Goal: Task Accomplishment & Management: Manage account settings

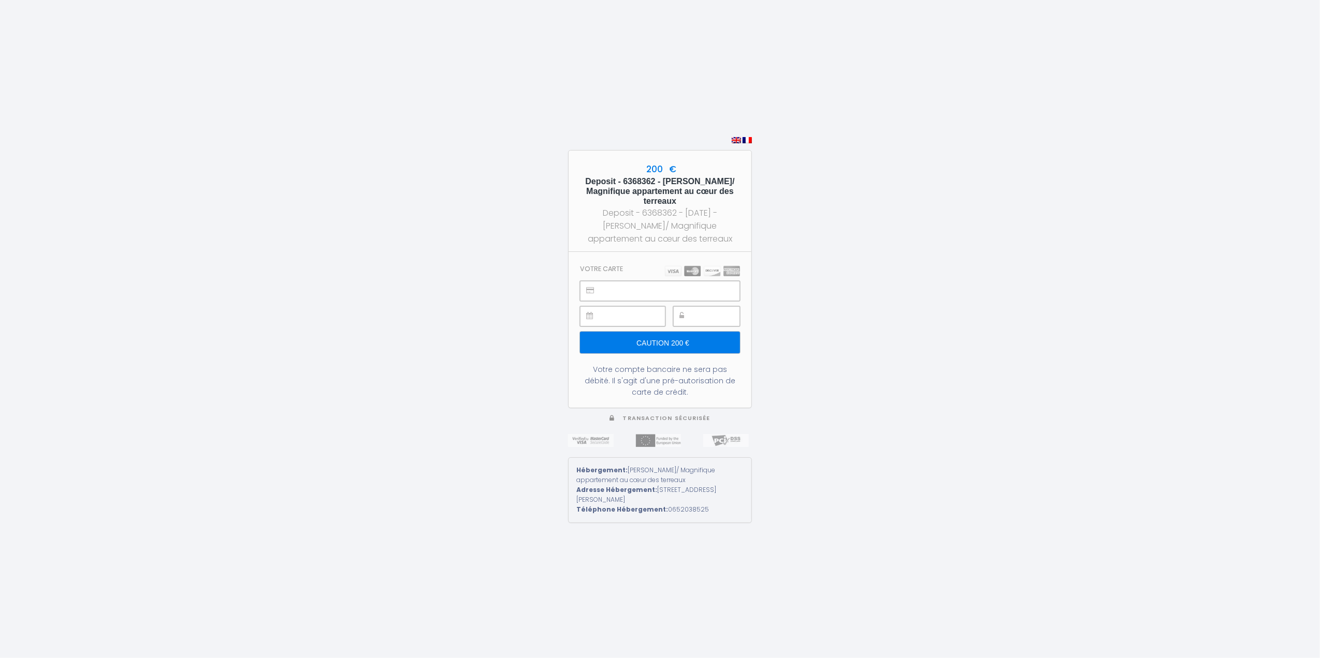
type input "Caution 200 €"
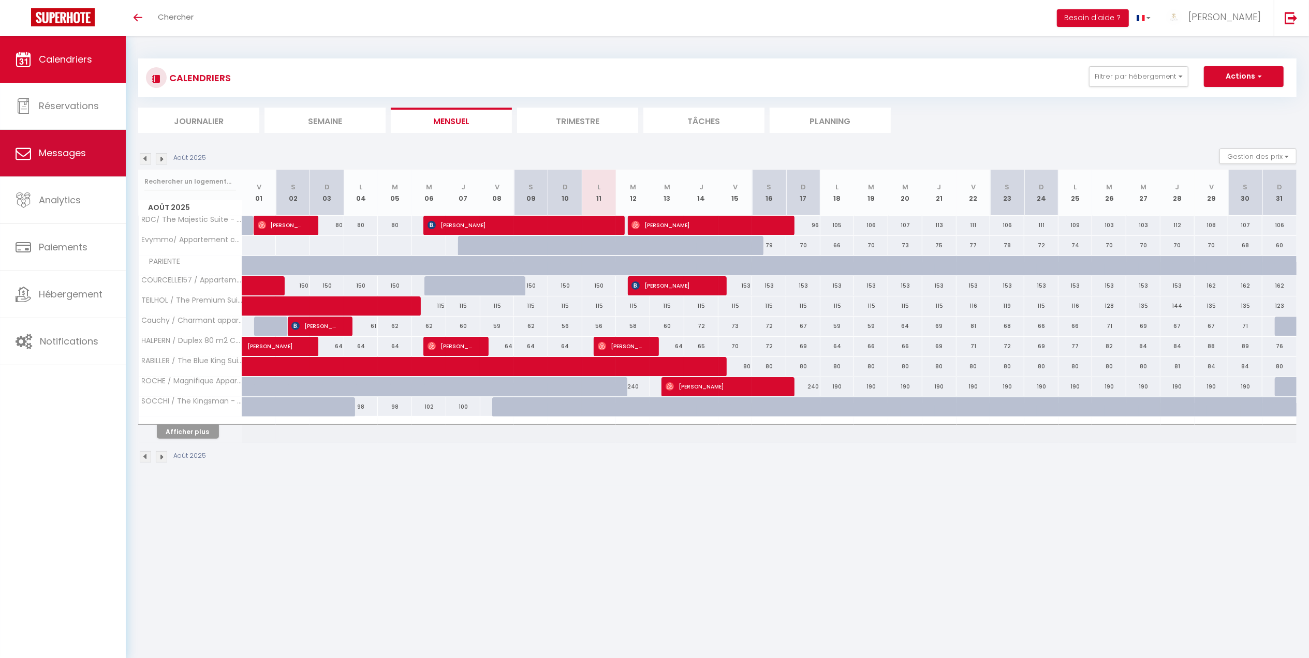
click at [99, 156] on link "Messages" at bounding box center [63, 153] width 126 height 47
select select "message"
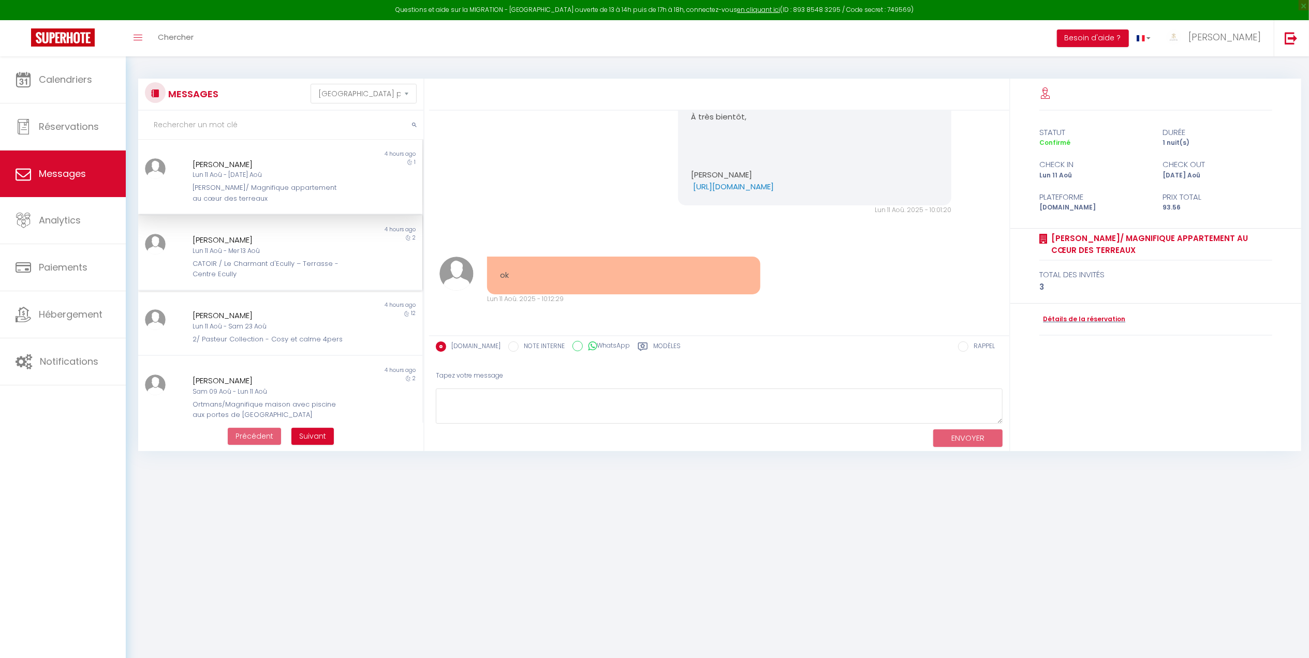
scroll to position [56, 0]
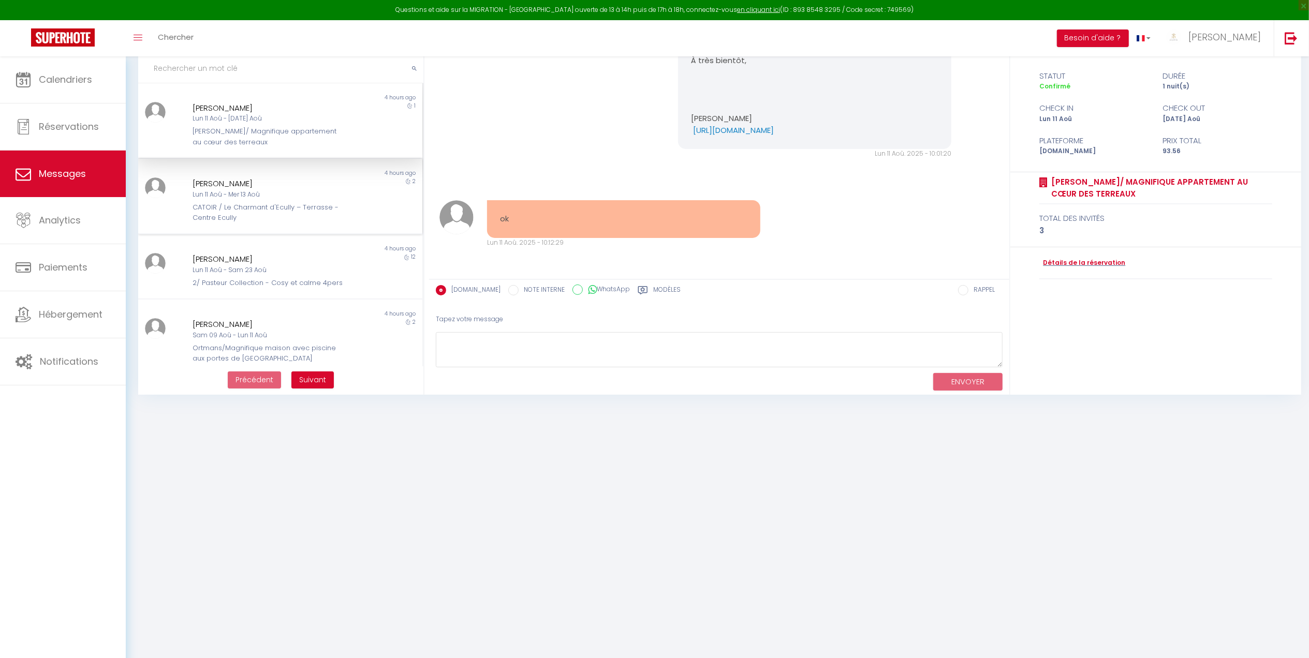
click at [257, 191] on div "Lun 11 Aoû - Mer 13 Aoû" at bounding box center [269, 195] width 152 height 10
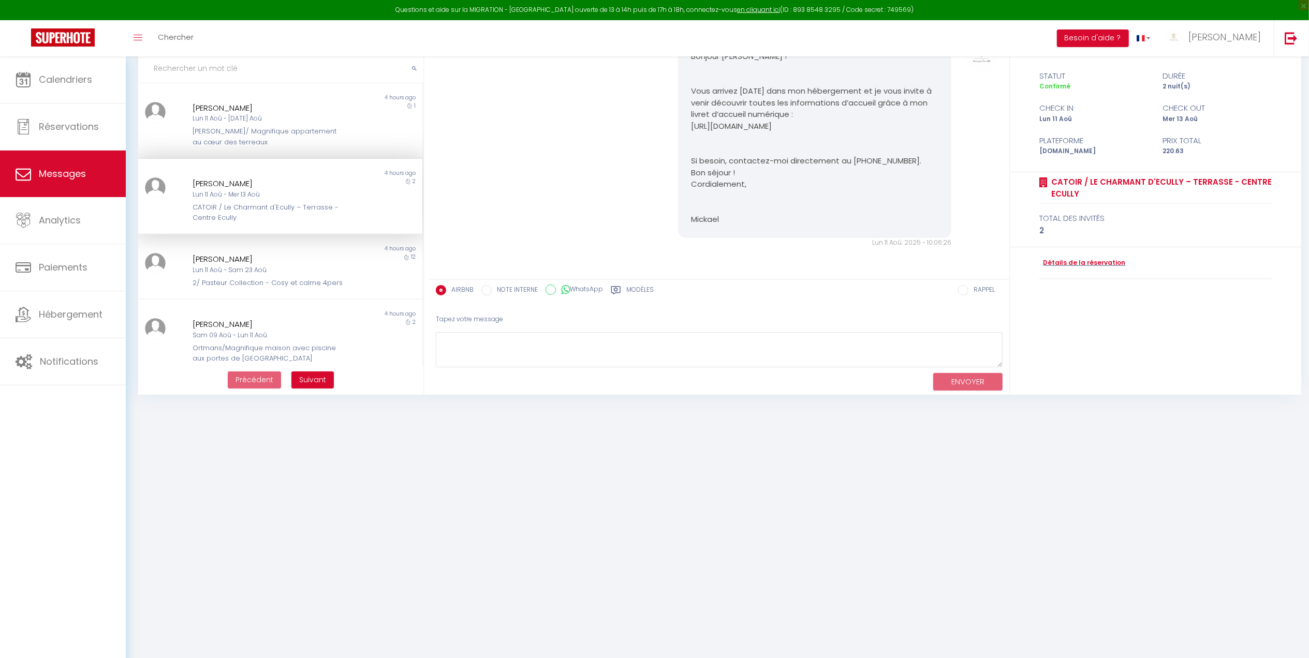
scroll to position [48, 0]
click at [235, 135] on div "[PERSON_NAME]/ Magnifique appartement au cœur des terreaux" at bounding box center [269, 136] width 152 height 21
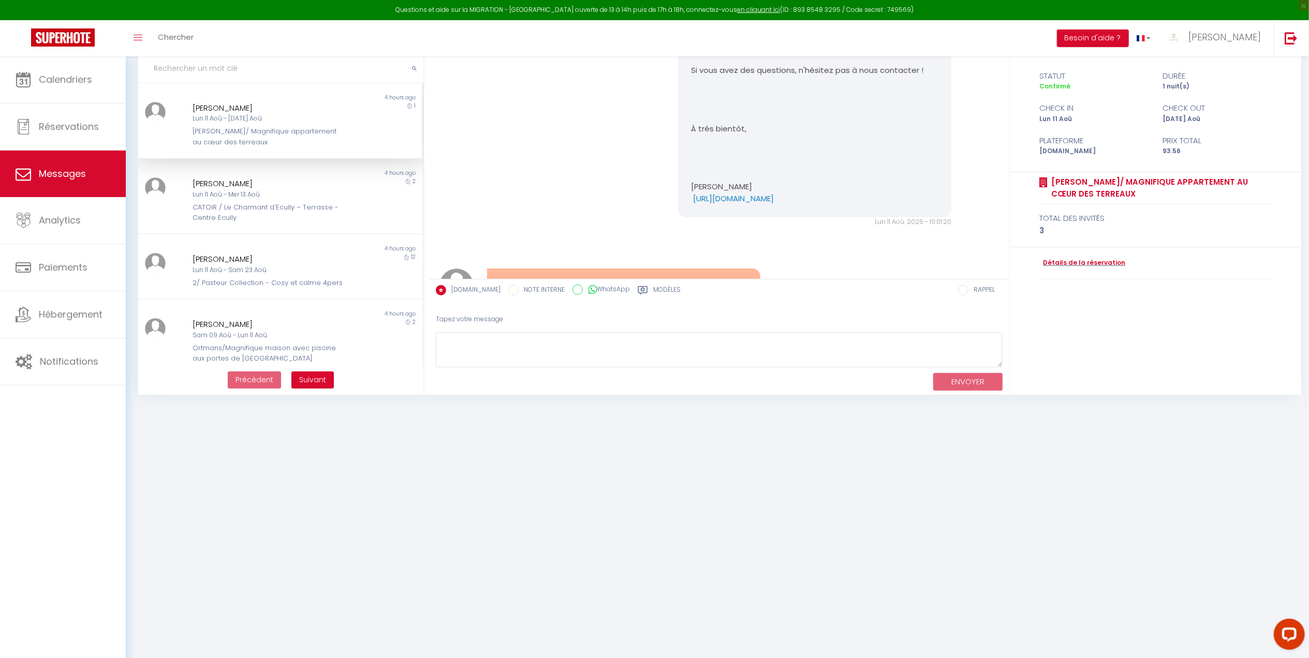
scroll to position [856, 0]
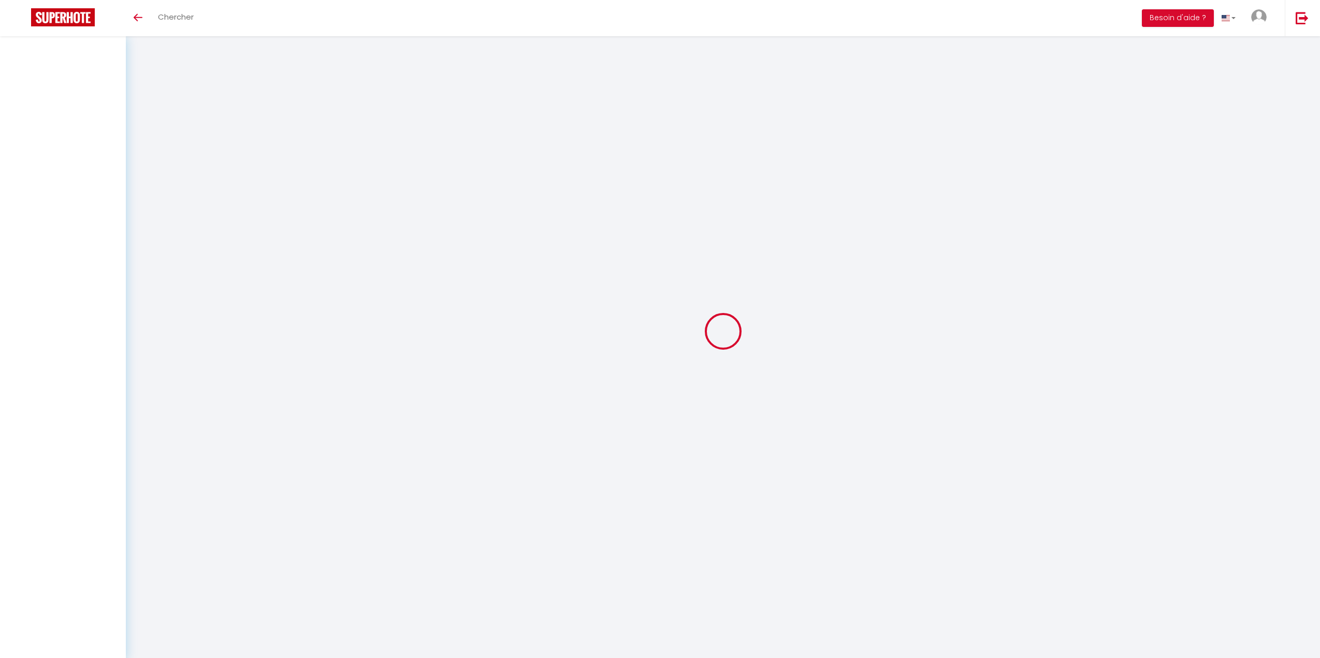
select select "message"
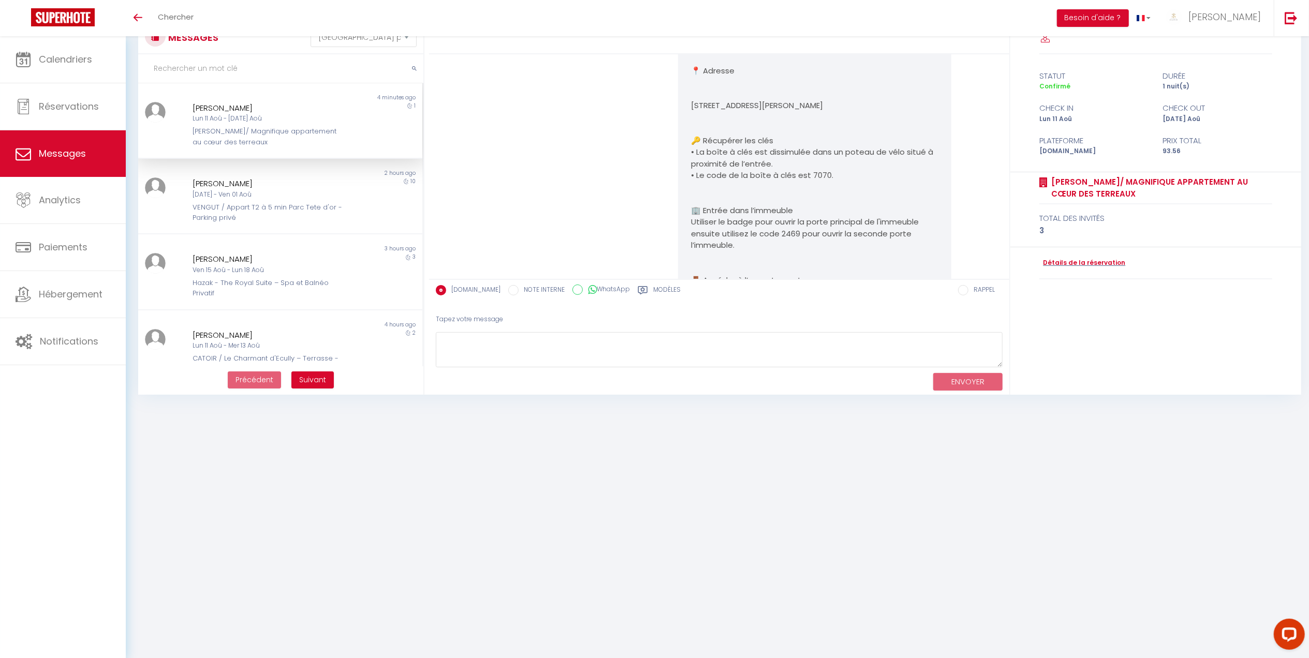
scroll to position [1693, 0]
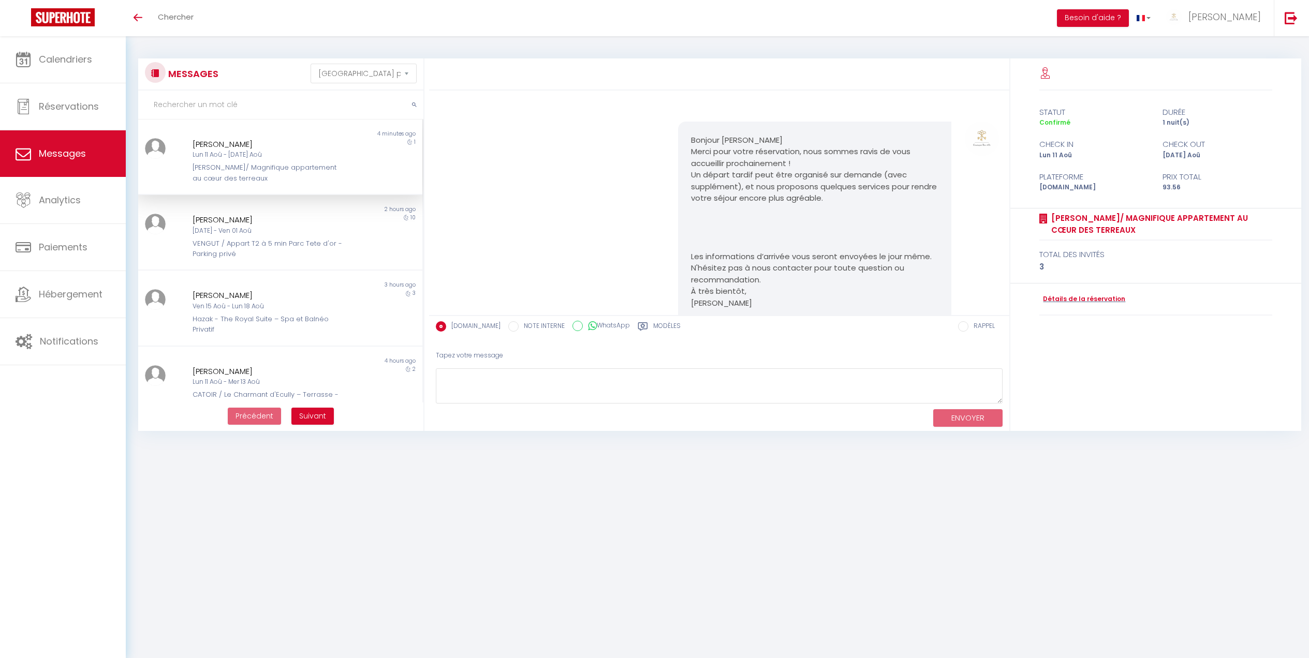
select select "message"
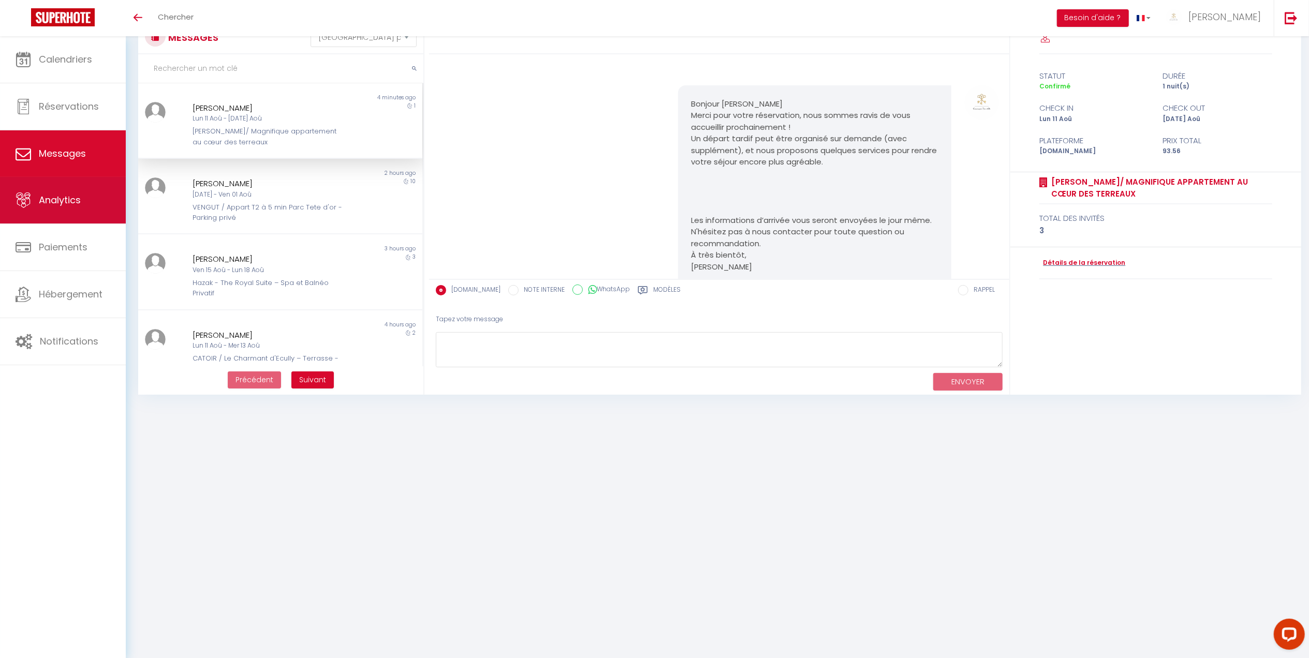
scroll to position [1693, 0]
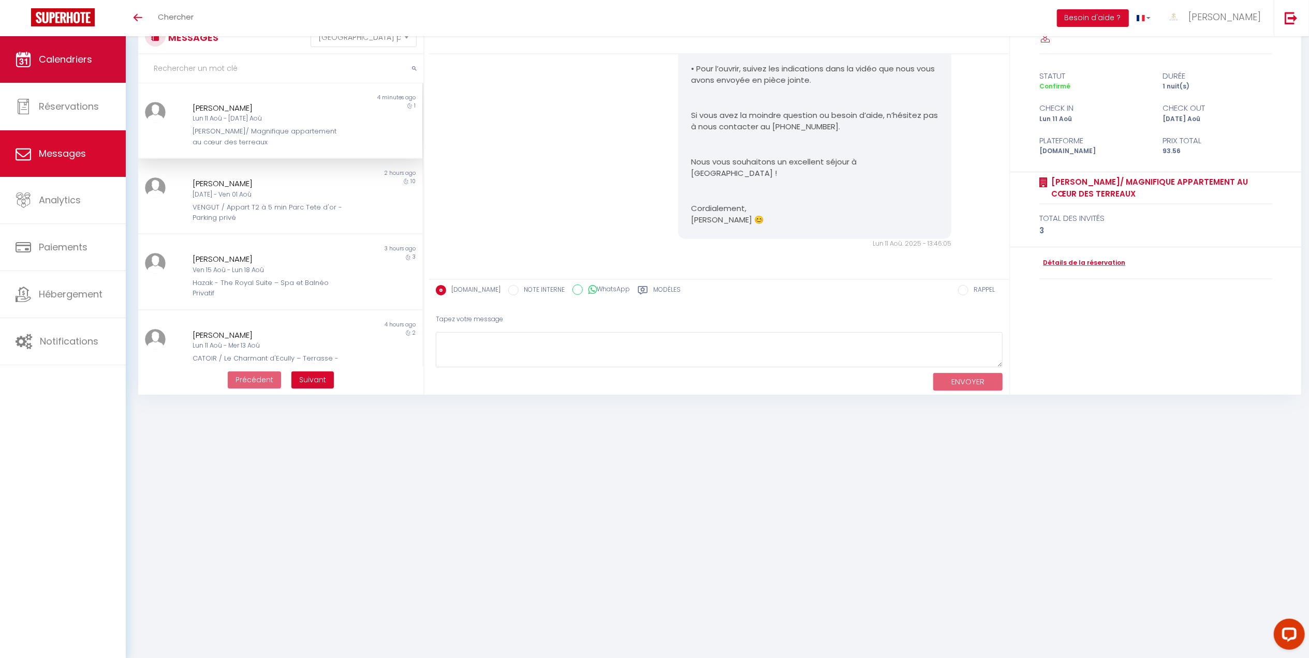
click at [87, 65] on span "Calendriers" at bounding box center [65, 59] width 53 height 13
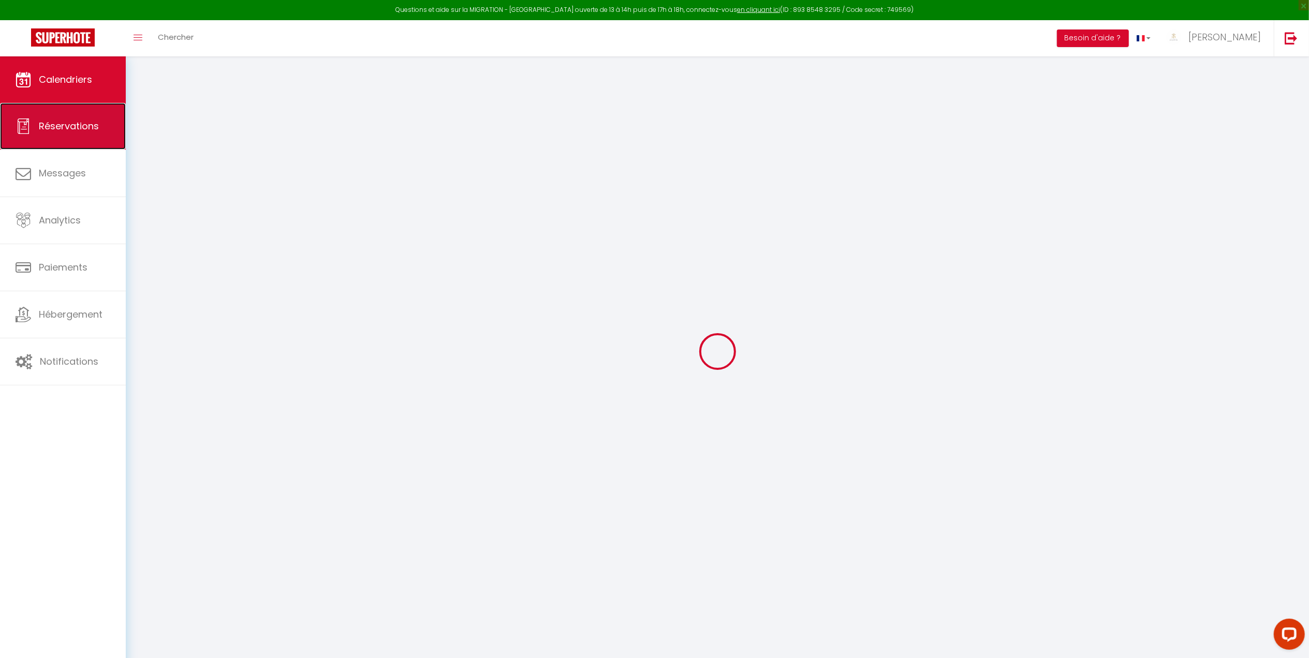
click at [83, 128] on span "Réservations" at bounding box center [69, 126] width 60 height 13
select select "not_cancelled"
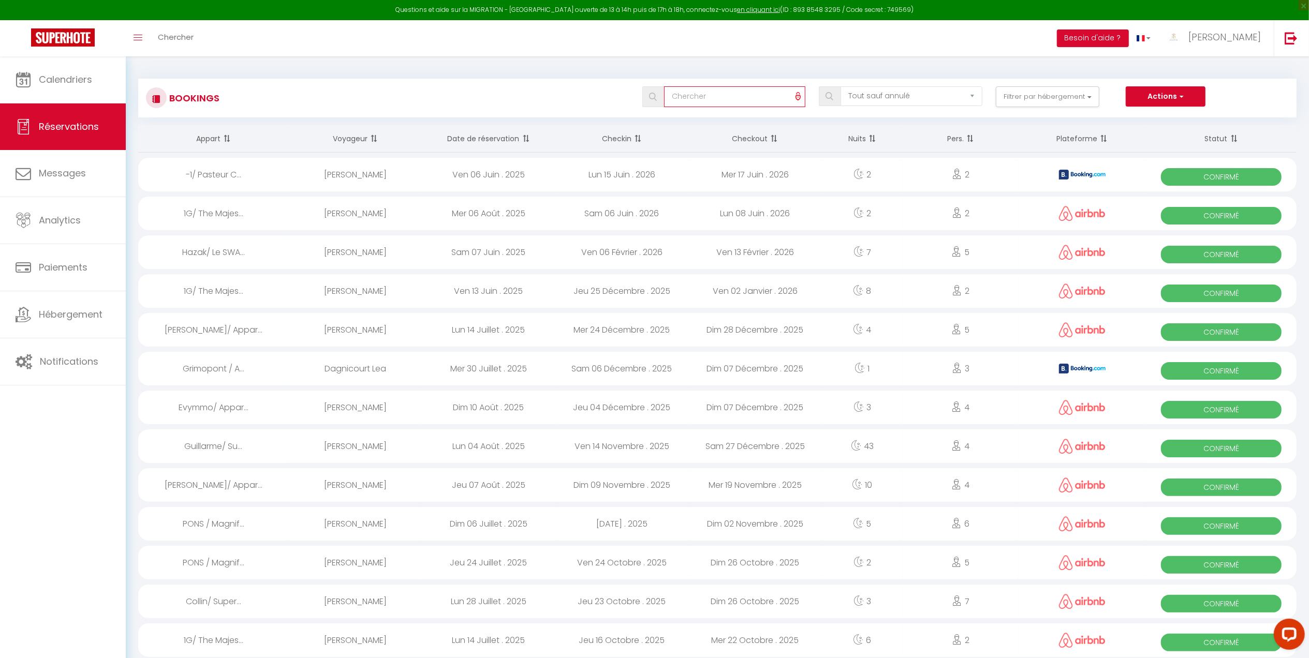
click at [740, 106] on input "text" at bounding box center [734, 96] width 141 height 21
type input "mauron"
click at [657, 99] on img at bounding box center [653, 97] width 8 height 8
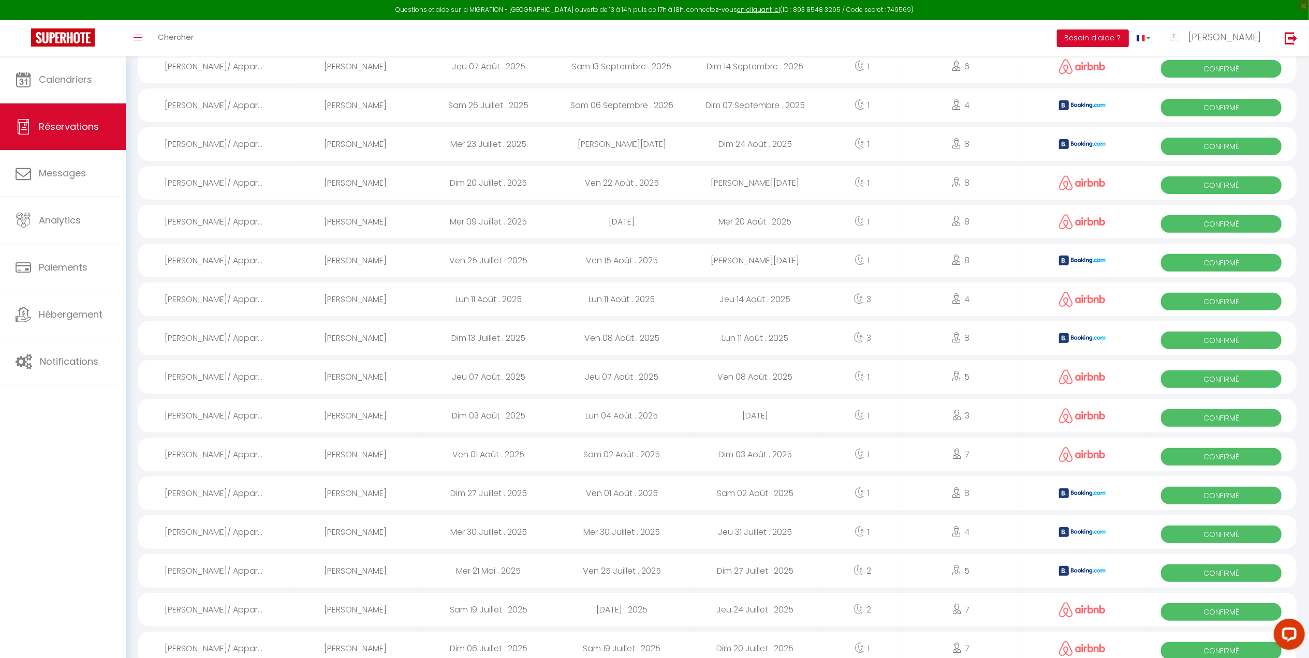
scroll to position [264, 0]
click at [540, 297] on div "Lun 11 Août . 2025" at bounding box center [488, 299] width 133 height 34
select select "OK"
select select "0"
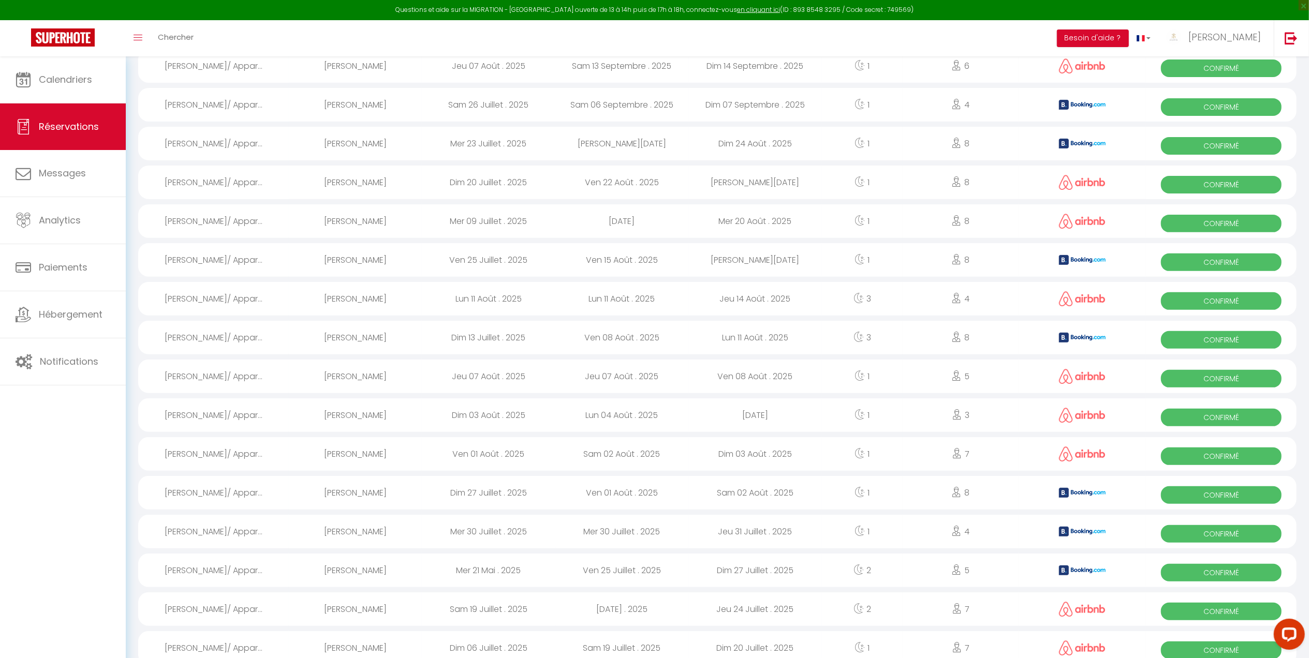
select select "0"
select select "1"
select select
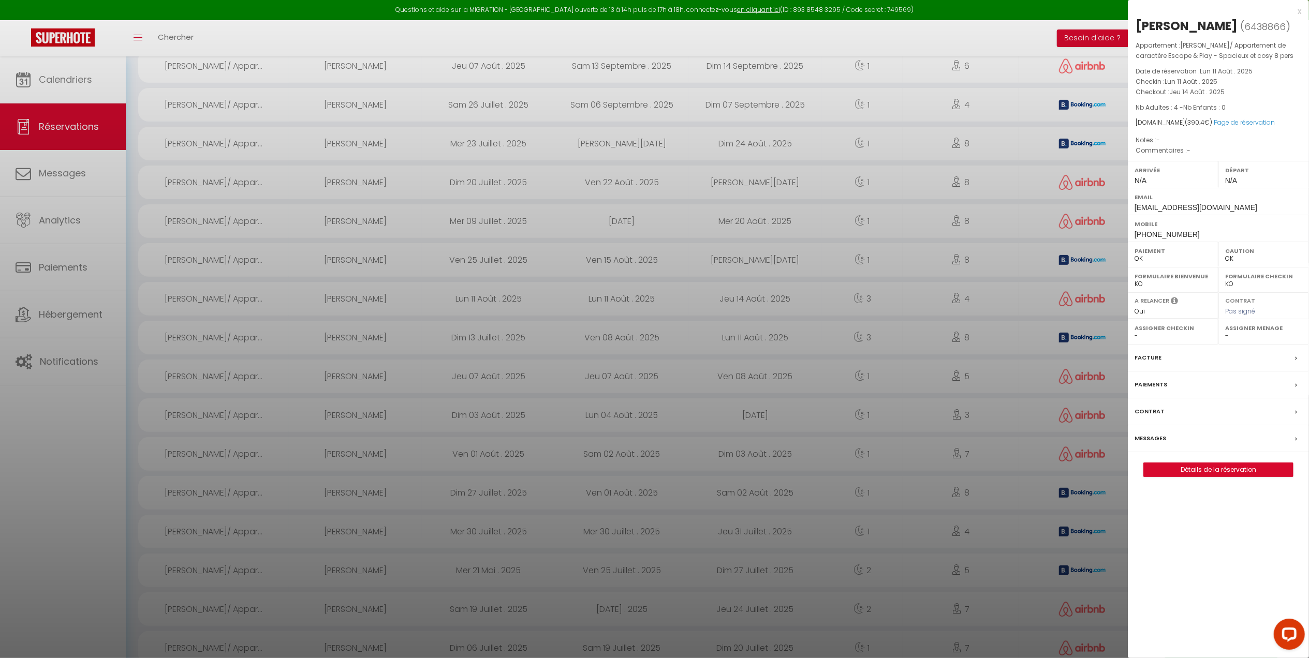
click at [540, 297] on div at bounding box center [654, 329] width 1309 height 658
